Goal: Information Seeking & Learning: Learn about a topic

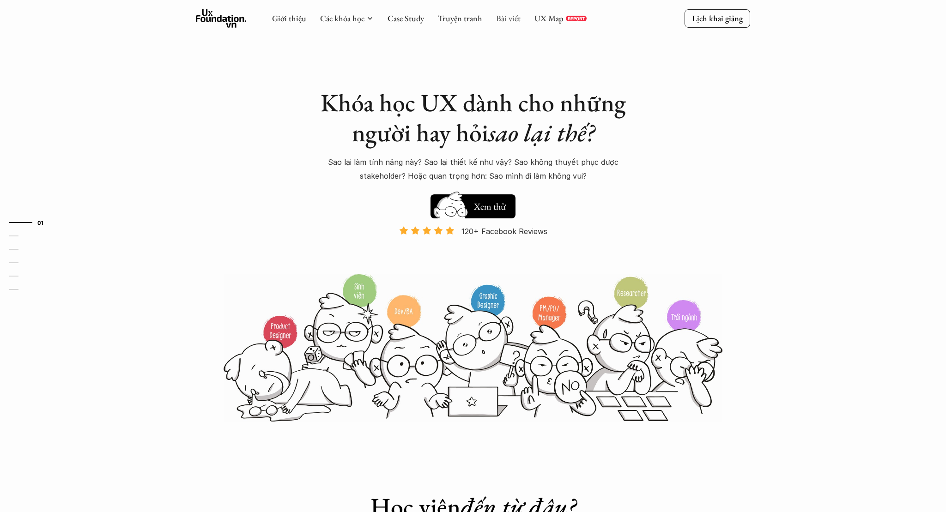
drag, startPoint x: 0, startPoint y: 0, endPoint x: 507, endPoint y: 22, distance: 507.8
click at [507, 22] on link "Bài viết" at bounding box center [508, 18] width 24 height 11
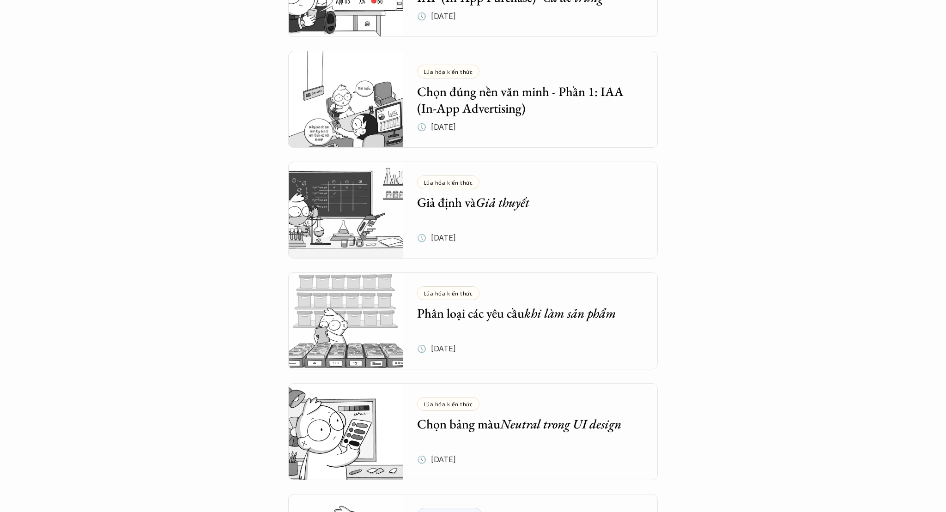
scroll to position [936, 0]
click at [516, 316] on h5 "Phân loại các yêu cầu khi làm sản phẩm" at bounding box center [523, 312] width 213 height 17
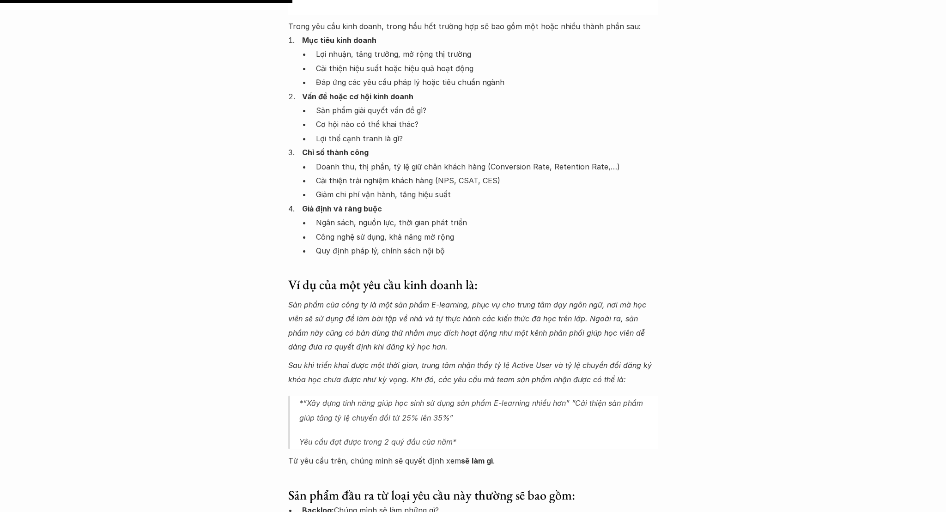
scroll to position [1149, 0]
click at [451, 360] on em "Sau khi triển khai được một thời gian, trung tâm nhận thấy tỷ lệ Active User và…" at bounding box center [471, 371] width 366 height 23
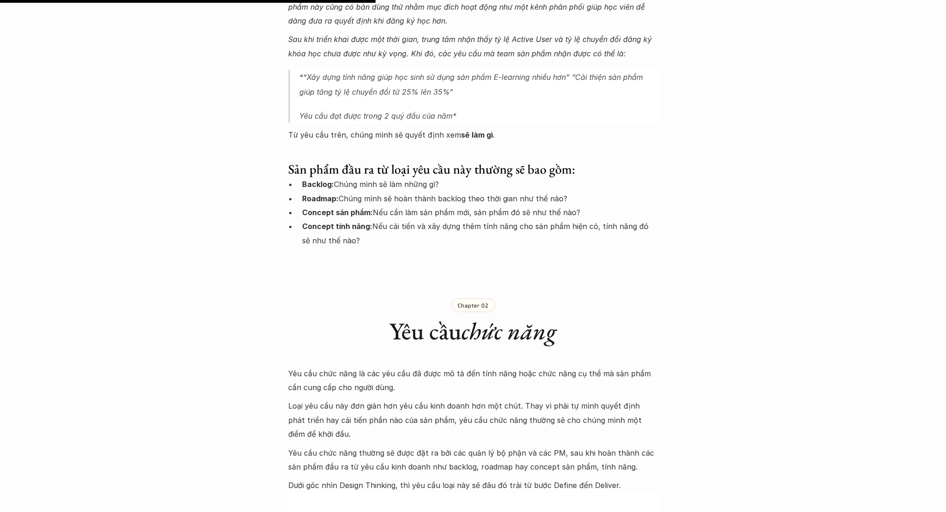
scroll to position [1476, 0]
click at [312, 179] on strong "Backlog:" at bounding box center [318, 183] width 32 height 9
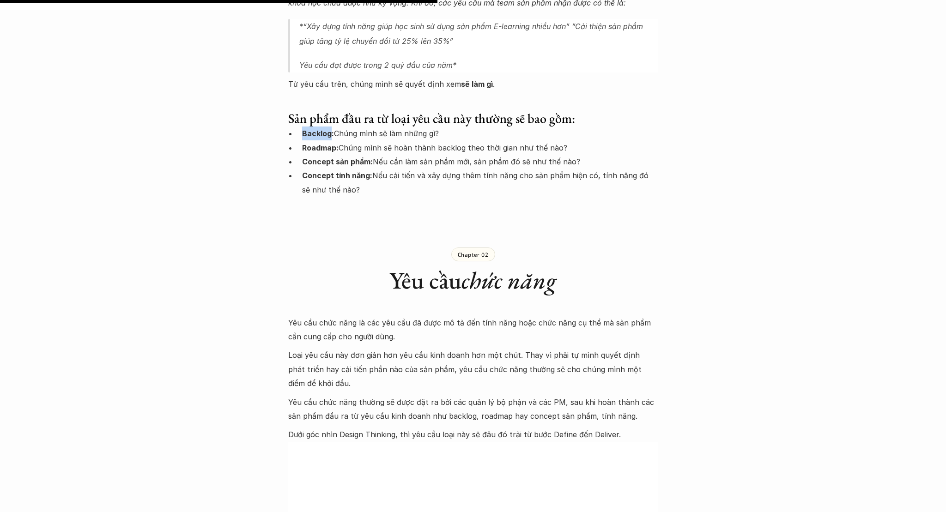
scroll to position [1947, 0]
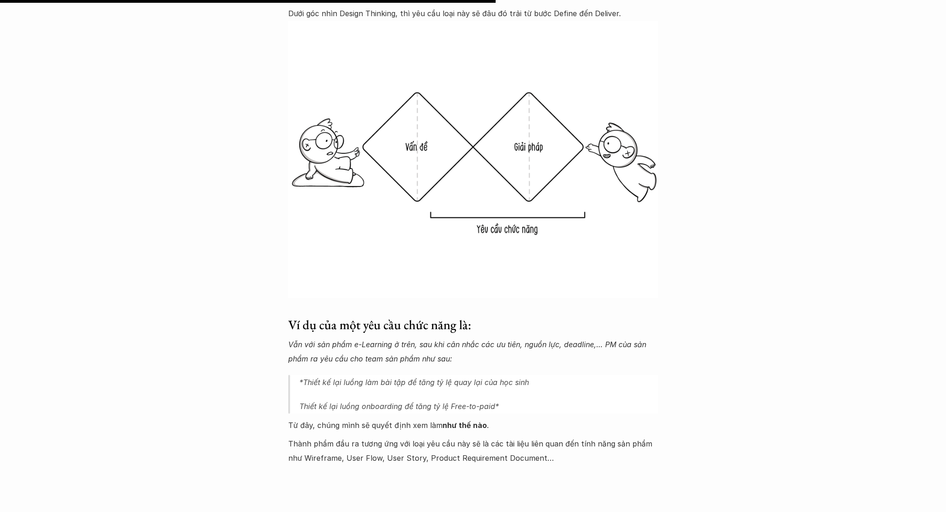
click at [699, 367] on div "Lúa hóa kiến thức Phân loại các yêu cầu khi làm sản phẩm 🕔 12 thg 3, 2025 🧑‍🎓 Đ…" at bounding box center [473, 247] width 946 height 4296
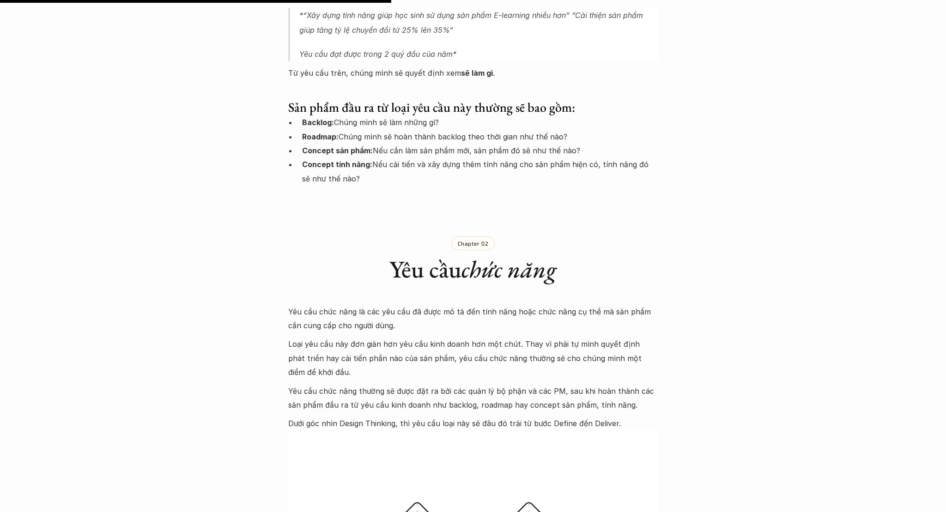
scroll to position [1536, 0]
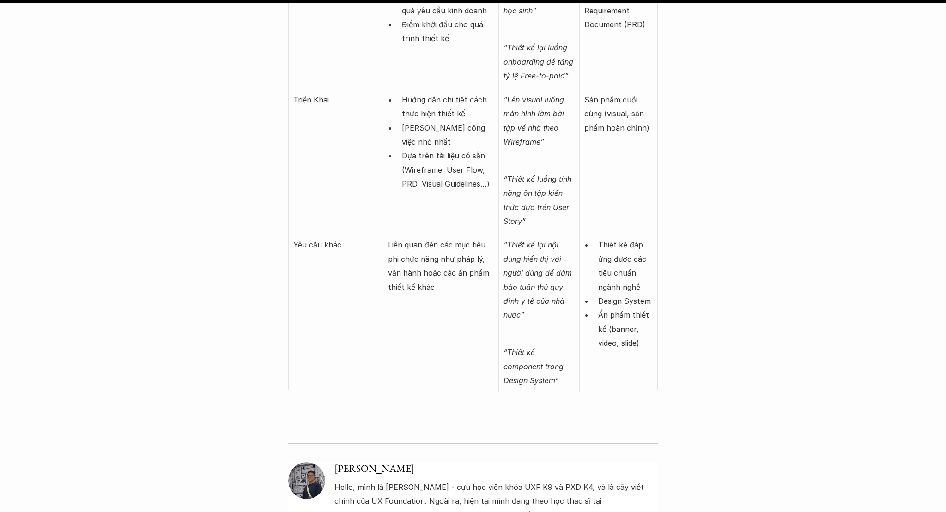
scroll to position [3785, 0]
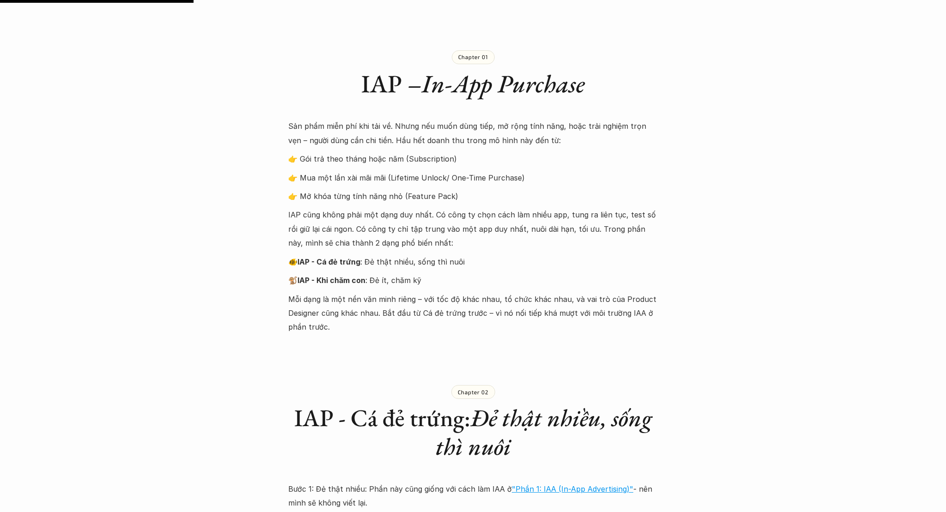
scroll to position [555, 0]
click at [495, 331] on p "Mỗi dạng là một nền văn minh riêng – với tốc độ khác nhau, tổ chức khác nhau, v…" at bounding box center [473, 313] width 370 height 42
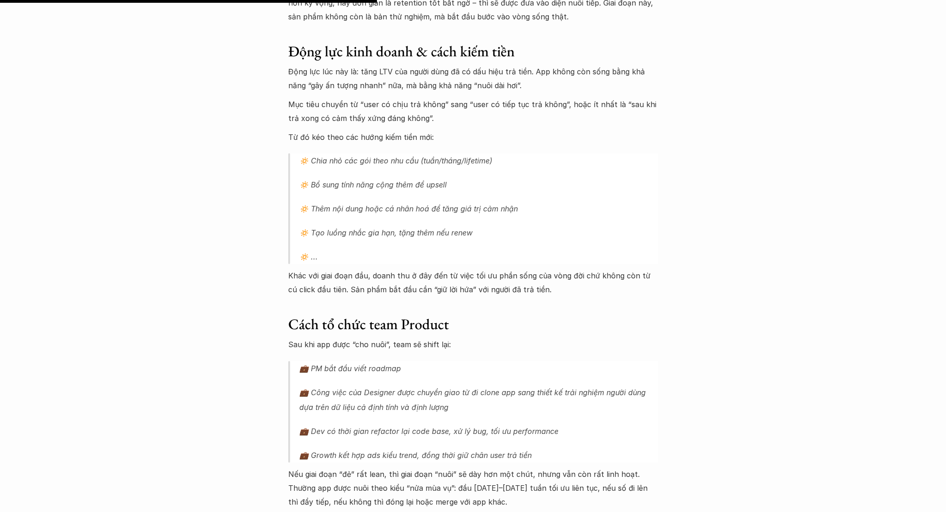
scroll to position [1102, 0]
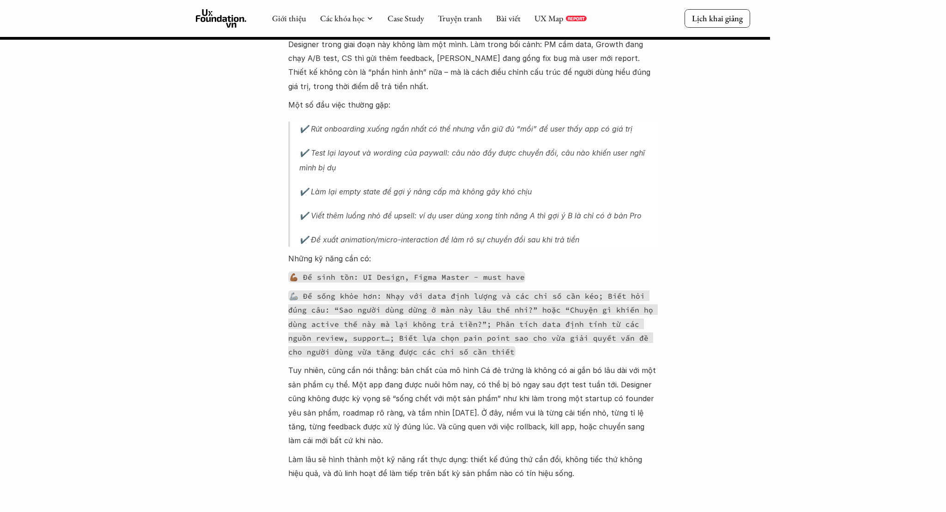
scroll to position [2206, 0]
click at [460, 351] on code "🦾 Để sống khỏe hơn: Nhạy với data định lượng và các chỉ số cần kéo; Biết hỏi đú…" at bounding box center [473, 325] width 370 height 67
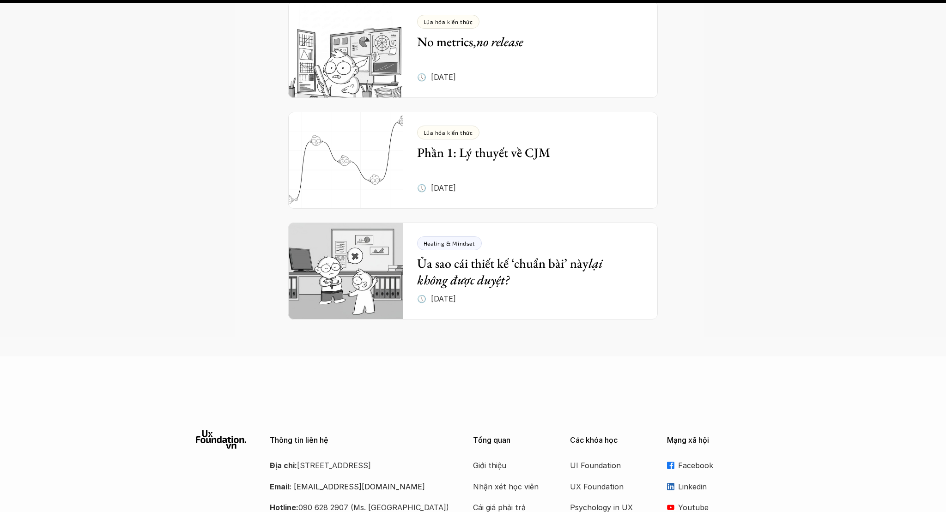
scroll to position [3440, 0]
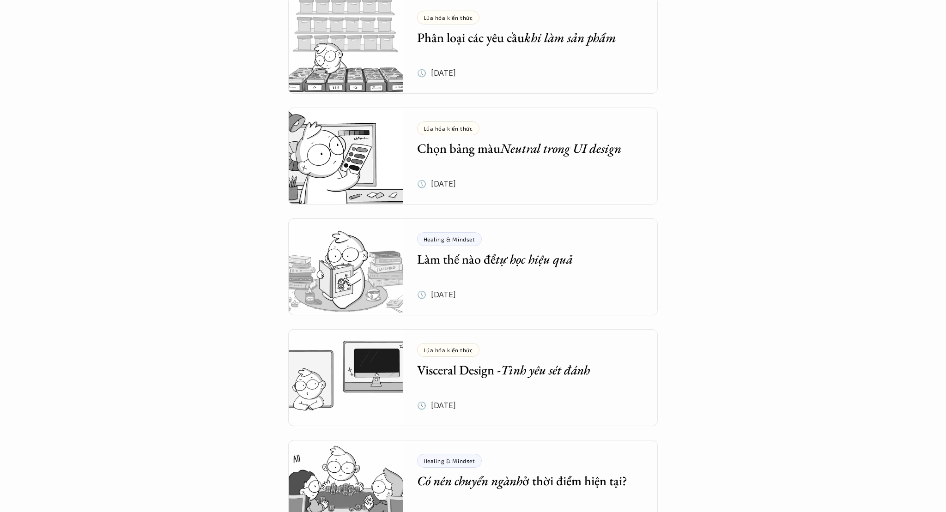
scroll to position [1214, 0]
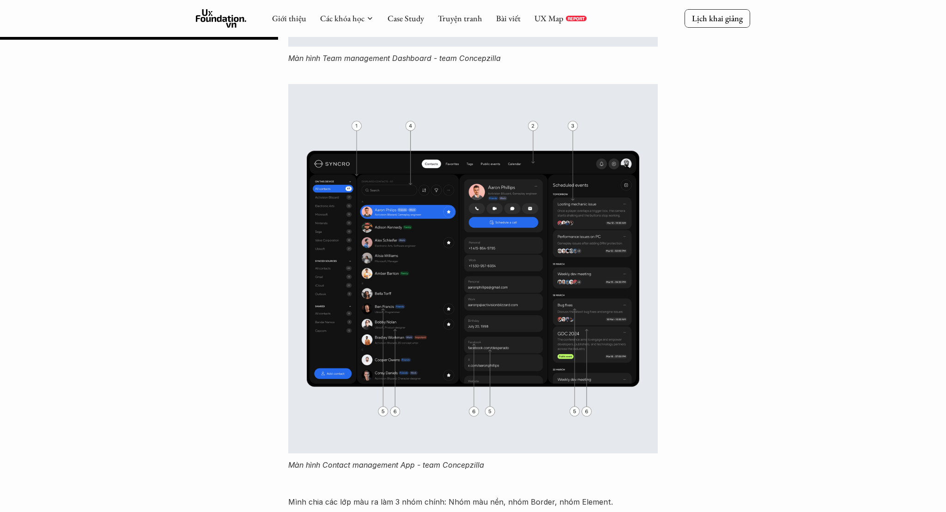
scroll to position [2704, 0]
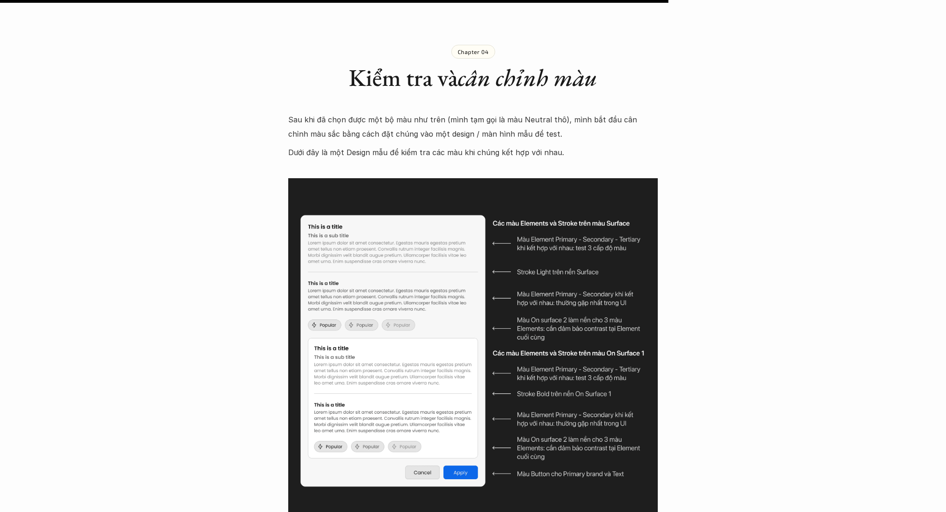
scroll to position [6605, 0]
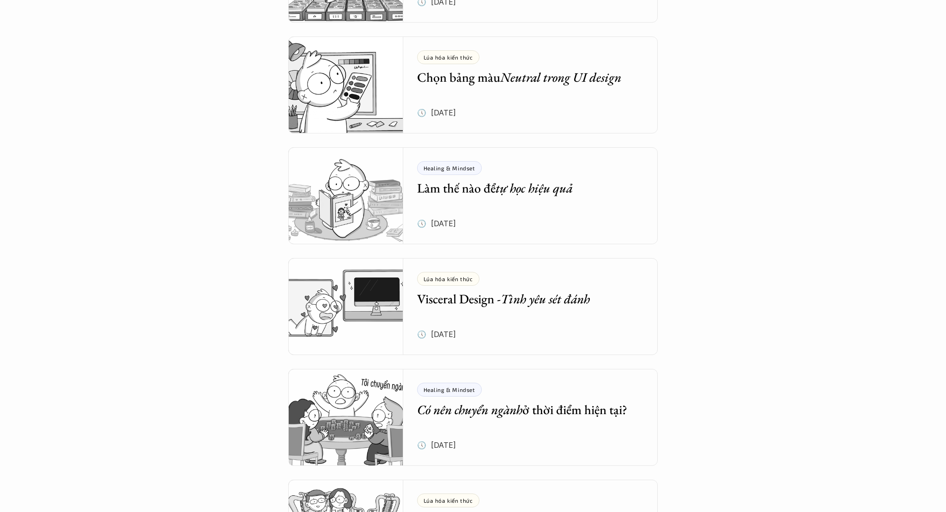
scroll to position [1320, 0]
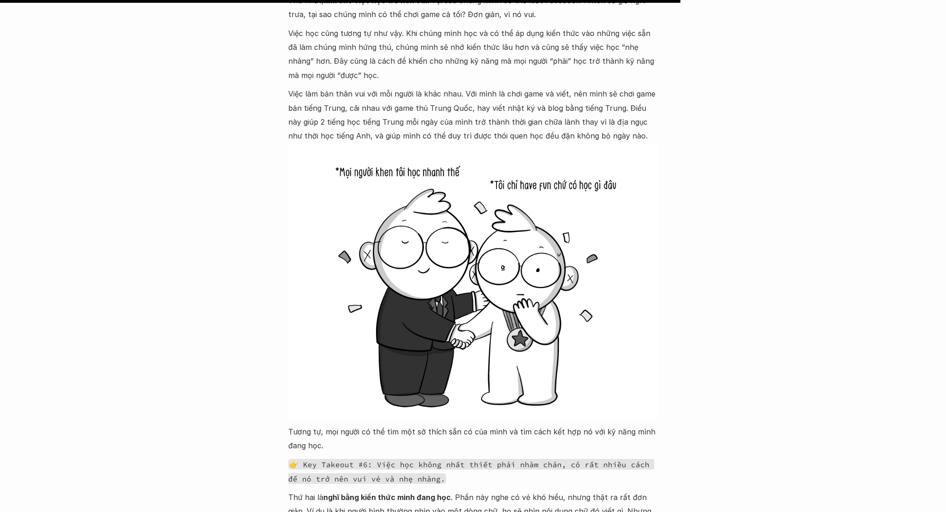
scroll to position [5524, 0]
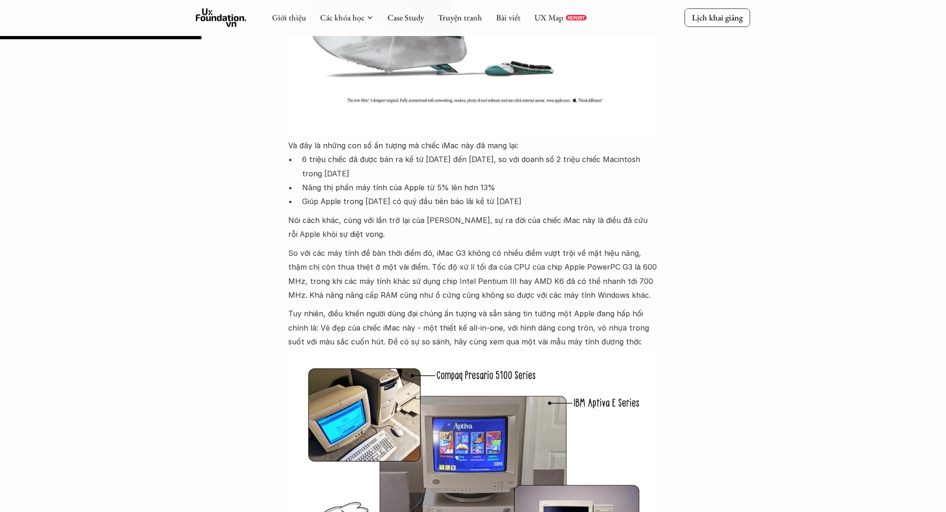
scroll to position [860, 0]
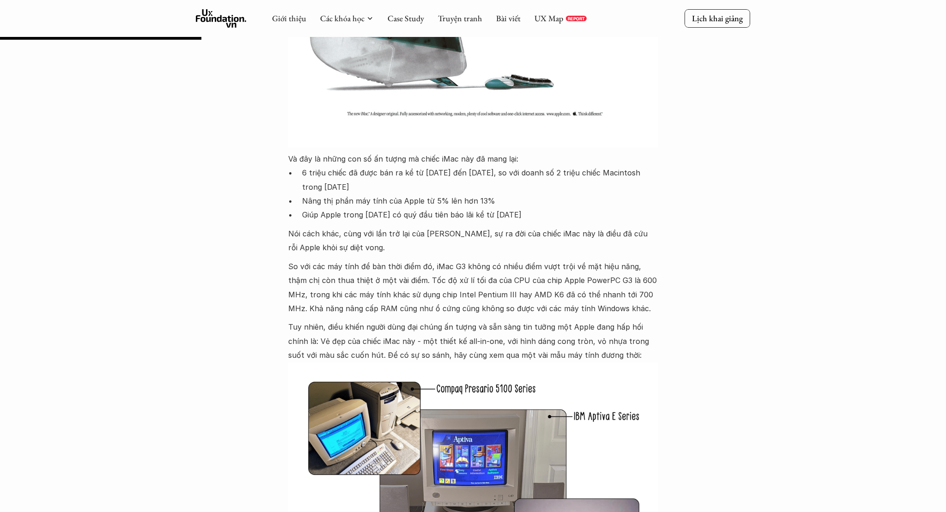
drag, startPoint x: 412, startPoint y: 153, endPoint x: 590, endPoint y: 171, distance: 179.2
click at [590, 171] on p "6 triệu chiếc đã được bán ra kể từ [DATE] đến [DATE], so với doanh số 2 triệu c…" at bounding box center [480, 180] width 356 height 28
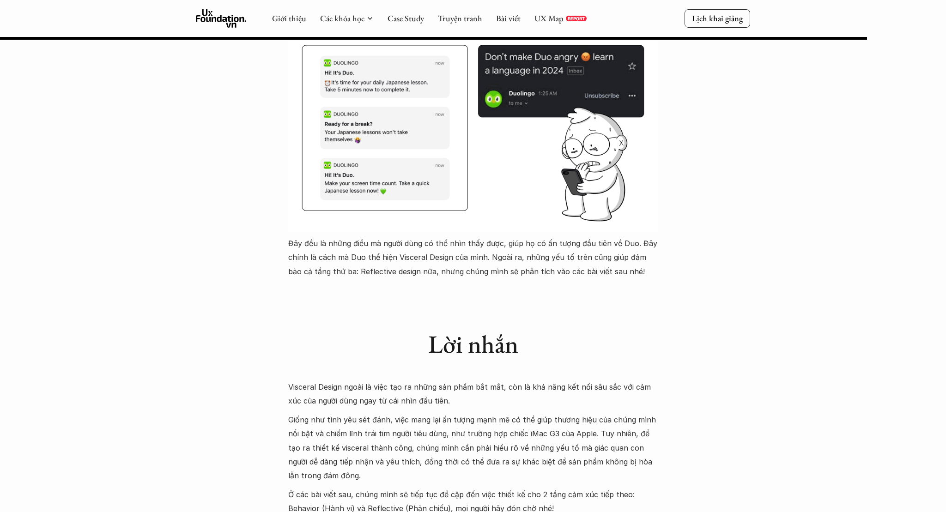
scroll to position [3709, 0]
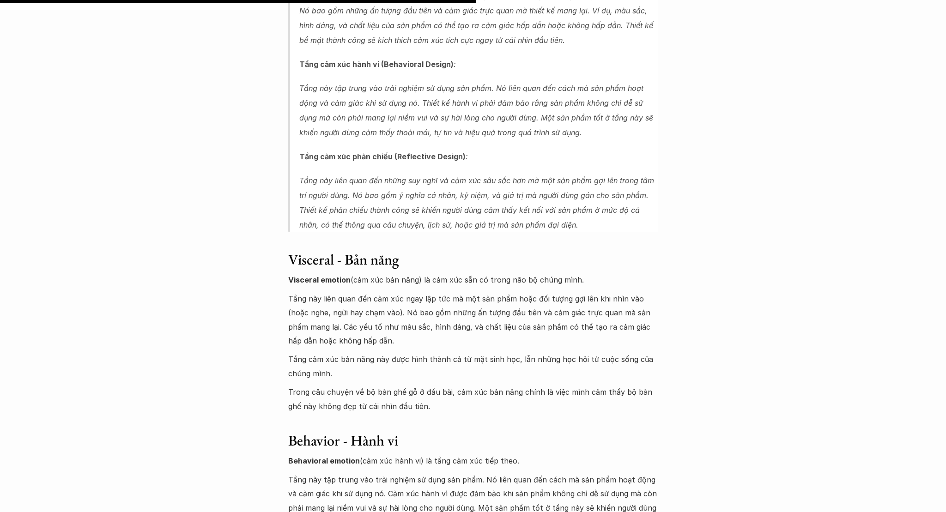
scroll to position [2498, 0]
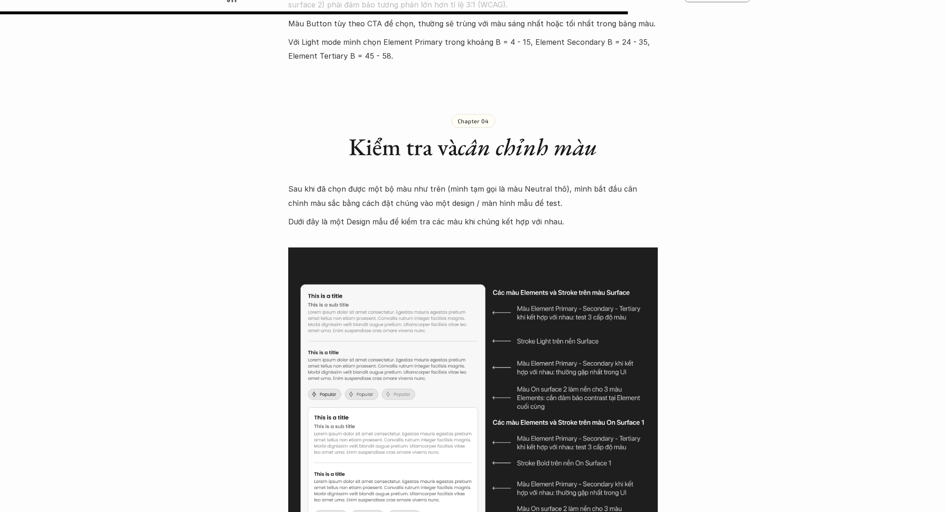
scroll to position [6699, 0]
